Goal: Information Seeking & Learning: Learn about a topic

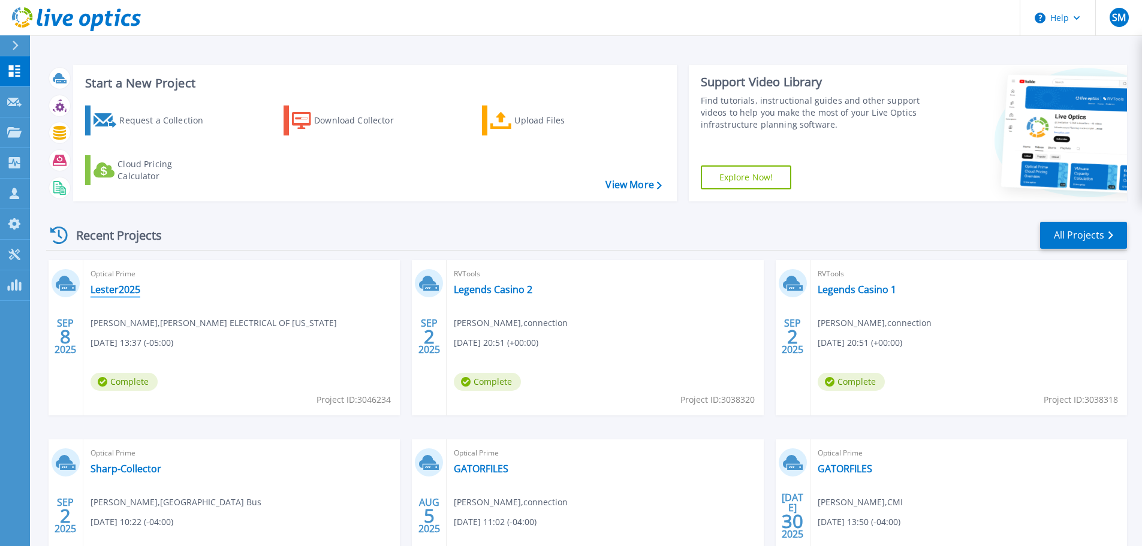
click at [123, 287] on link "Lester2025" at bounding box center [116, 290] width 50 height 12
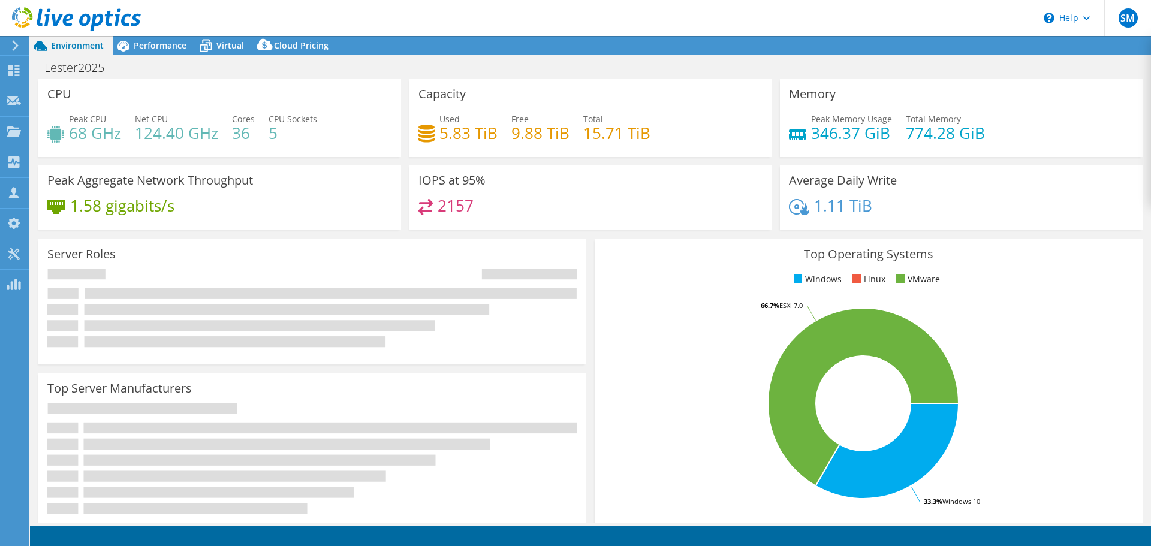
select select "USD"
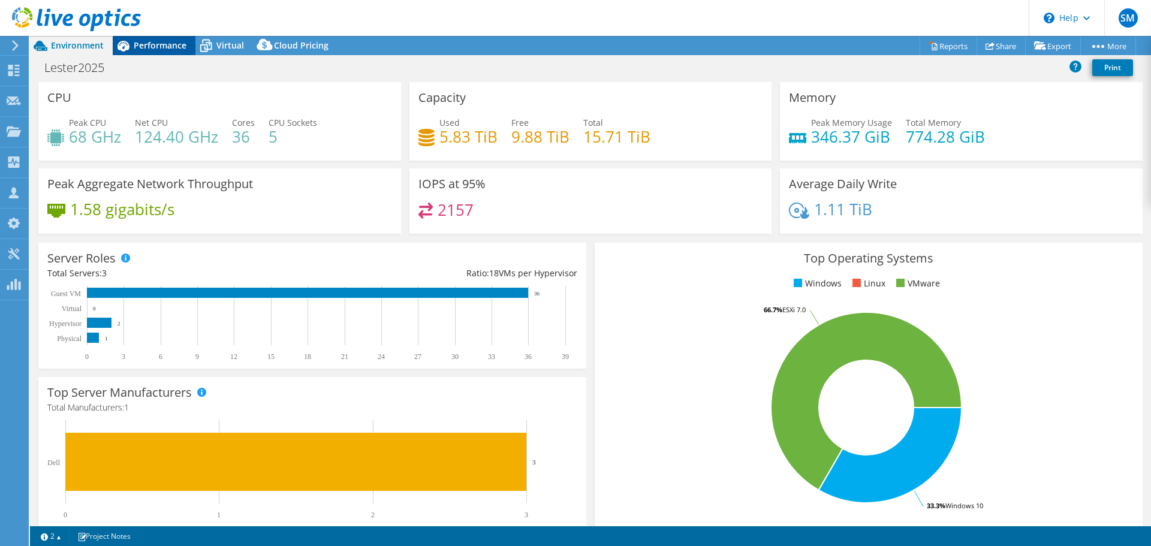
click at [158, 36] on div "Performance" at bounding box center [154, 45] width 83 height 19
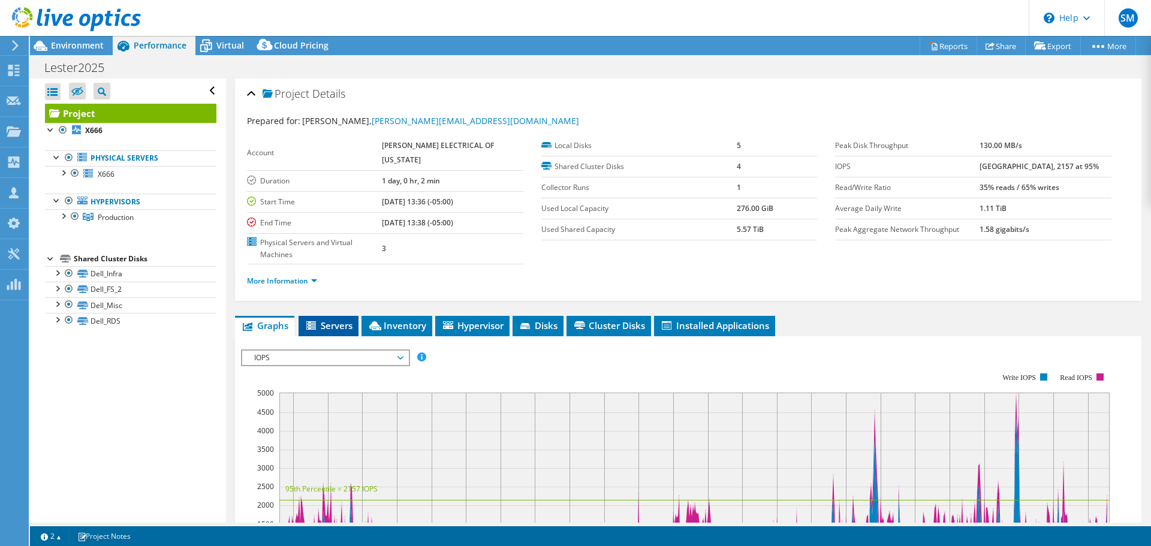
click at [334, 319] on span "Servers" at bounding box center [328, 325] width 48 height 12
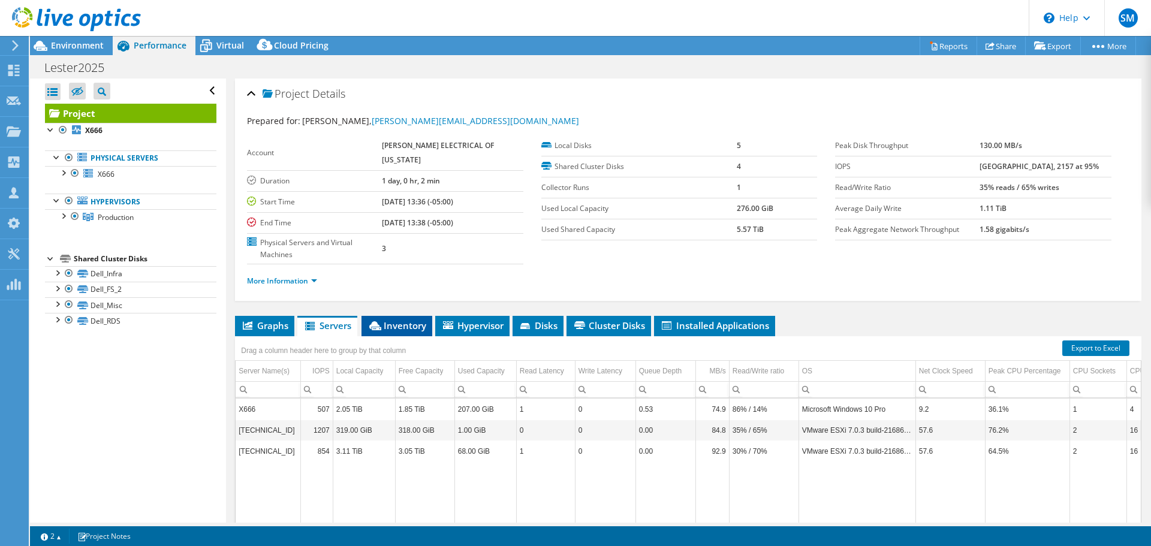
click at [387, 319] on span "Inventory" at bounding box center [396, 325] width 59 height 12
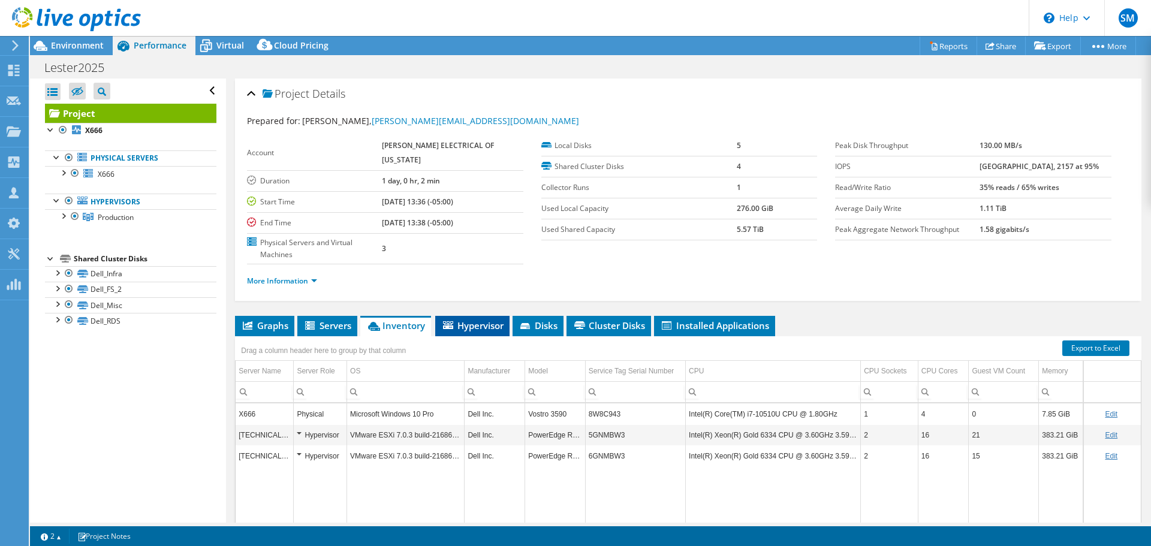
click at [475, 319] on span "Hypervisor" at bounding box center [472, 325] width 62 height 12
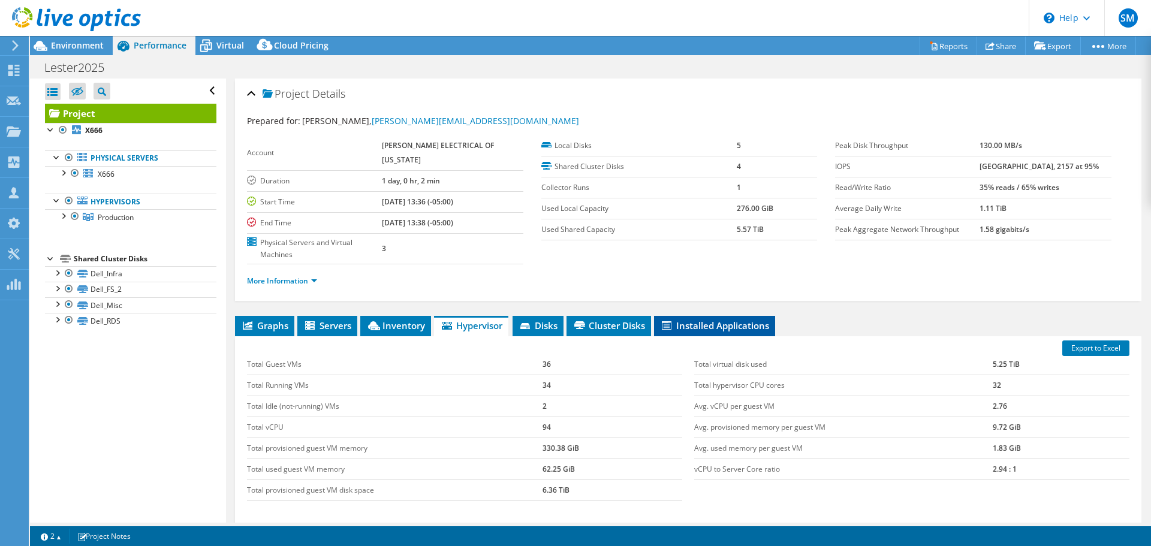
click at [722, 319] on span "Installed Applications" at bounding box center [714, 325] width 109 height 12
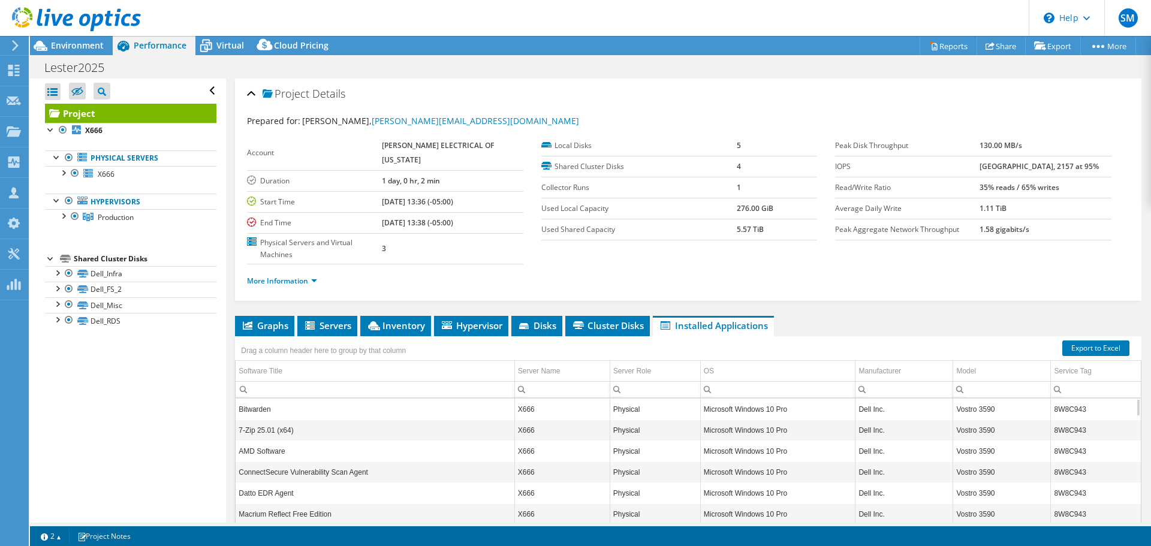
click at [612, 336] on div "Drag a column header here to group by that column" at bounding box center [688, 344] width 906 height 16
click at [598, 319] on span "Cluster Disks" at bounding box center [607, 325] width 73 height 12
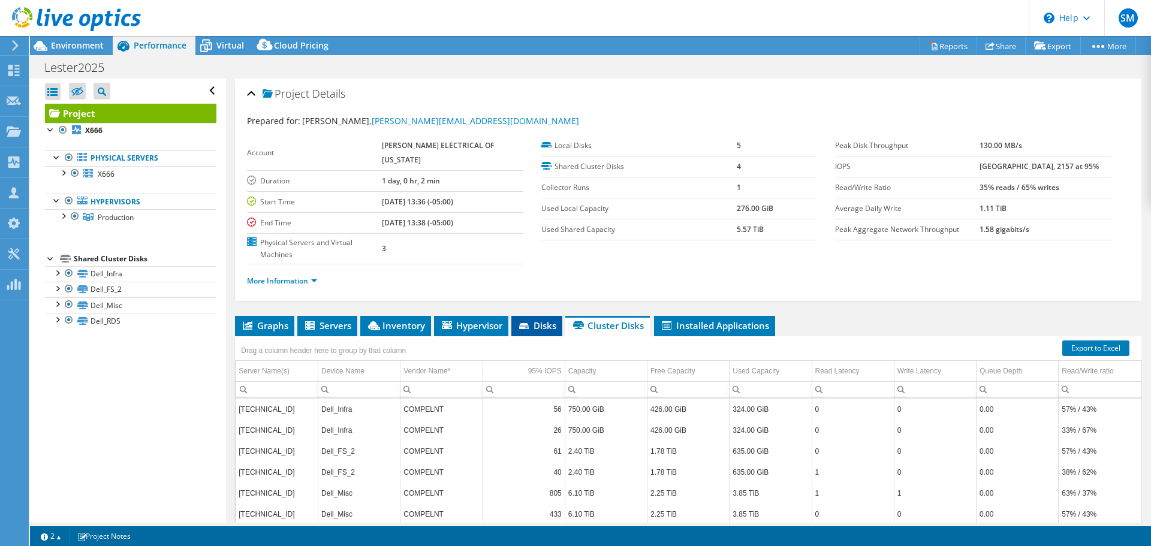
click at [543, 316] on li "Disks" at bounding box center [536, 326] width 51 height 20
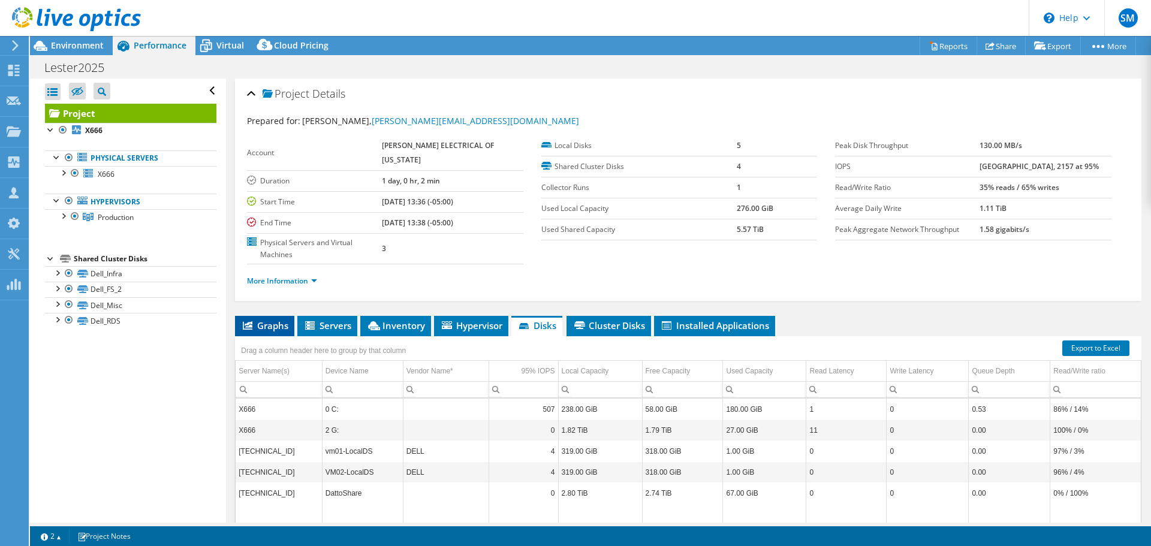
click at [263, 319] on span "Graphs" at bounding box center [264, 325] width 47 height 12
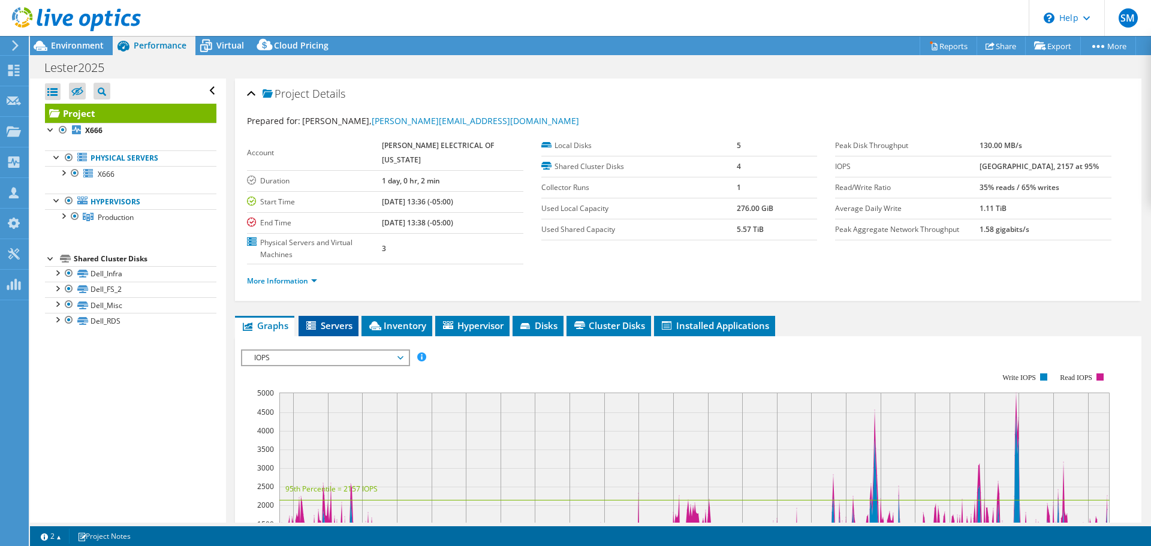
click at [321, 319] on span "Servers" at bounding box center [328, 325] width 48 height 12
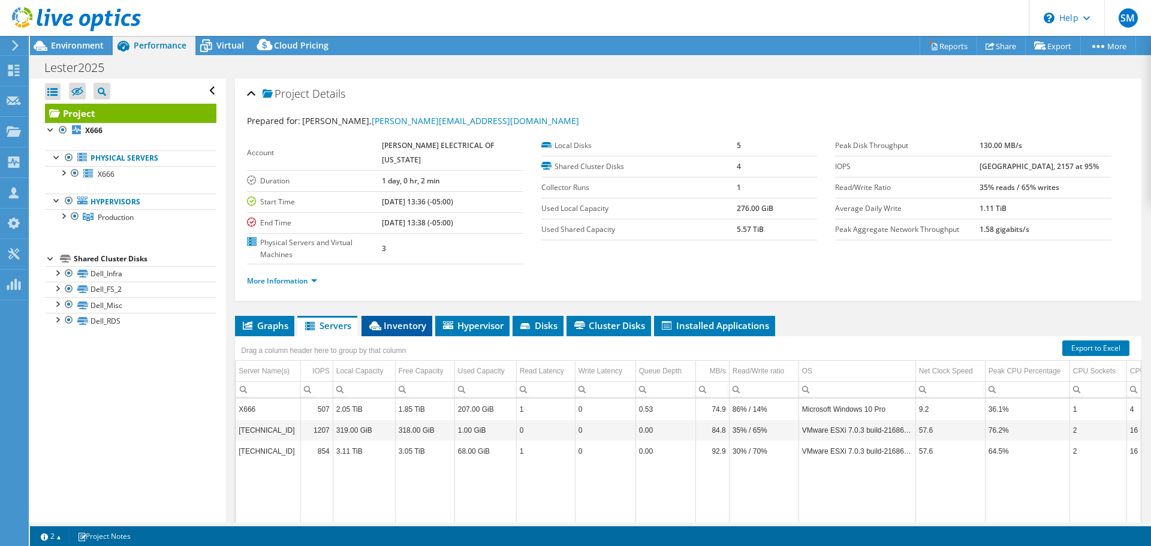
click at [393, 319] on span "Inventory" at bounding box center [396, 325] width 59 height 12
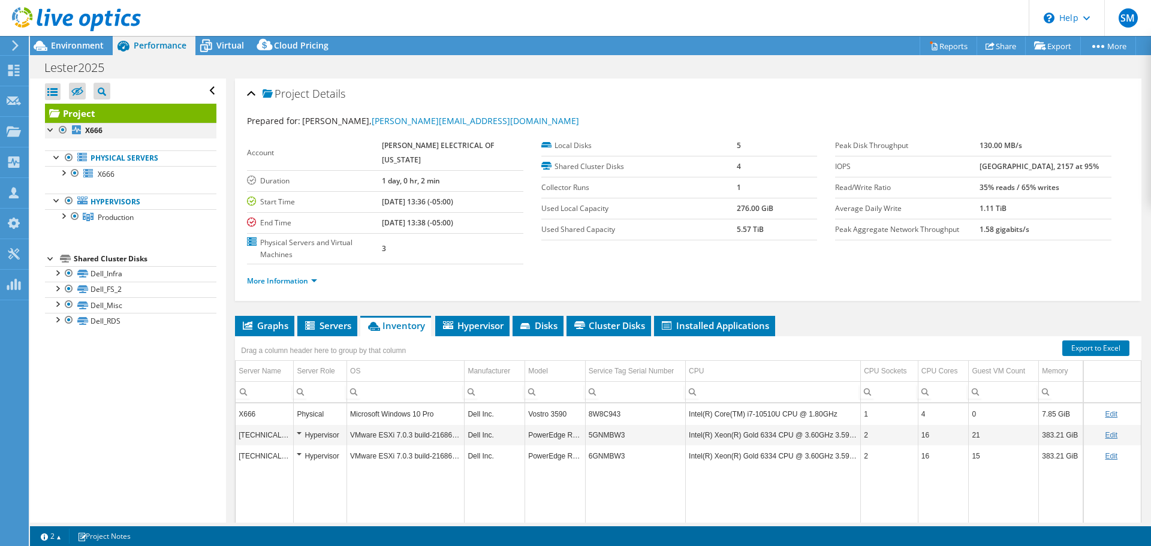
click at [61, 129] on div at bounding box center [63, 130] width 12 height 14
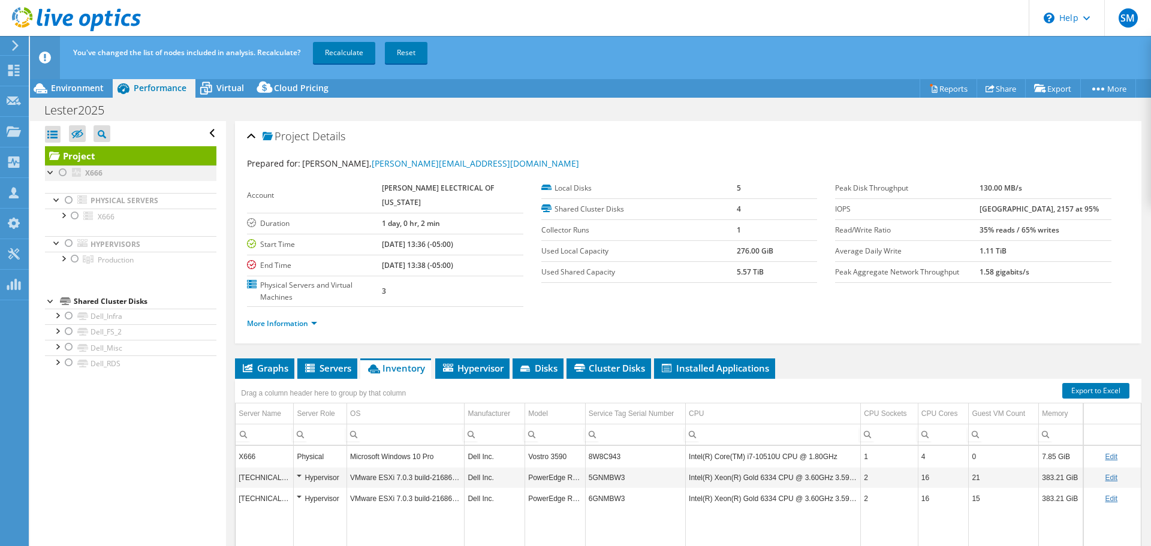
click at [64, 174] on div at bounding box center [63, 172] width 12 height 14
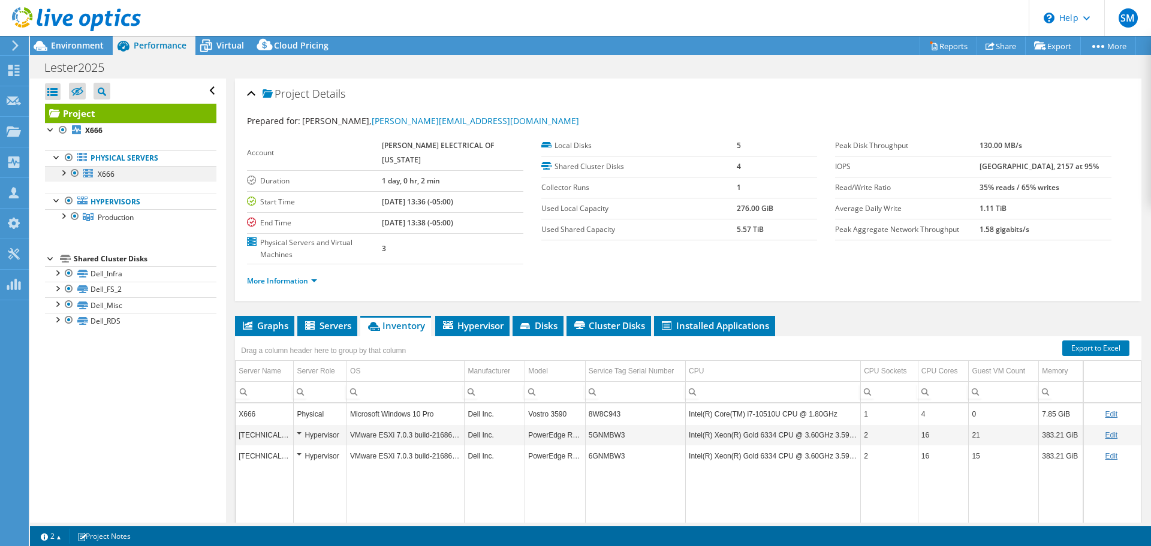
click at [76, 174] on div at bounding box center [75, 173] width 12 height 14
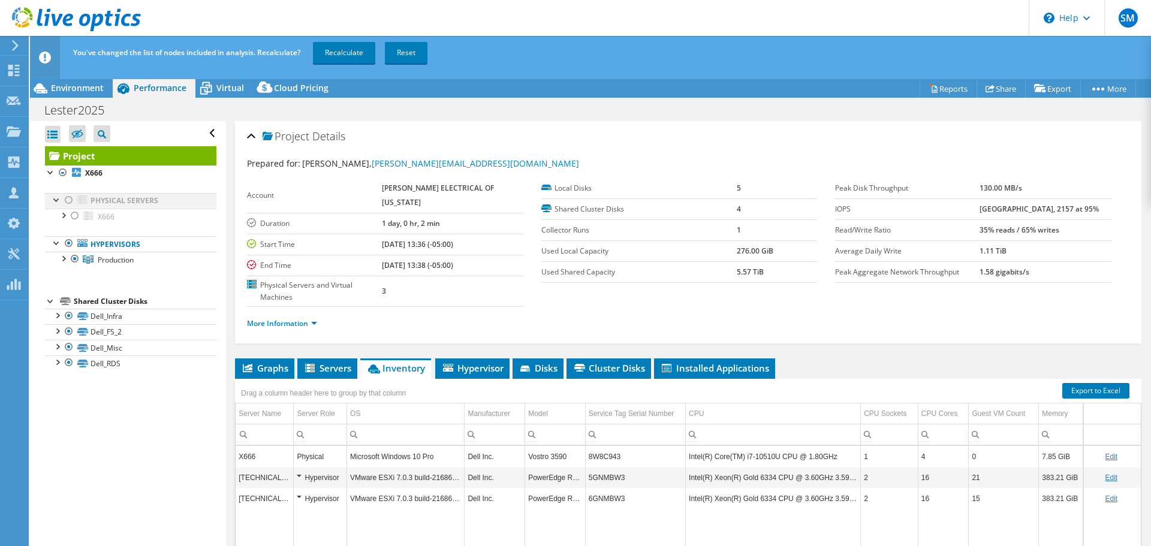
click at [74, 200] on div at bounding box center [69, 200] width 12 height 14
